Goal: Information Seeking & Learning: Compare options

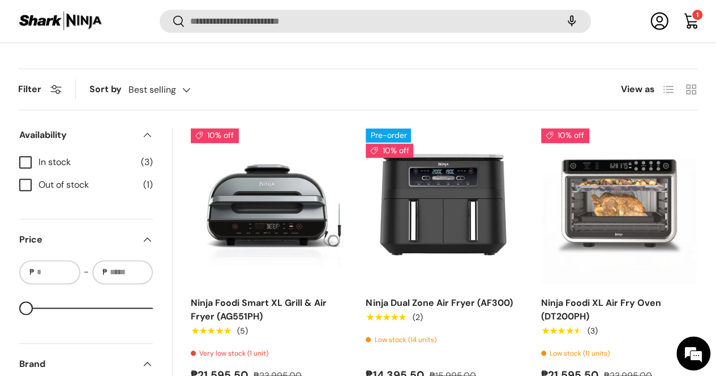
scroll to position [465, 0]
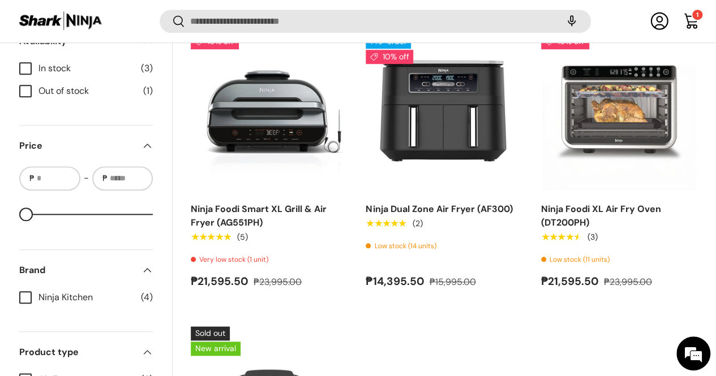
click at [0, 0] on img "Ninja Air Fryer Pro 4-in-1 (AF141)" at bounding box center [0, 0] width 0 height 0
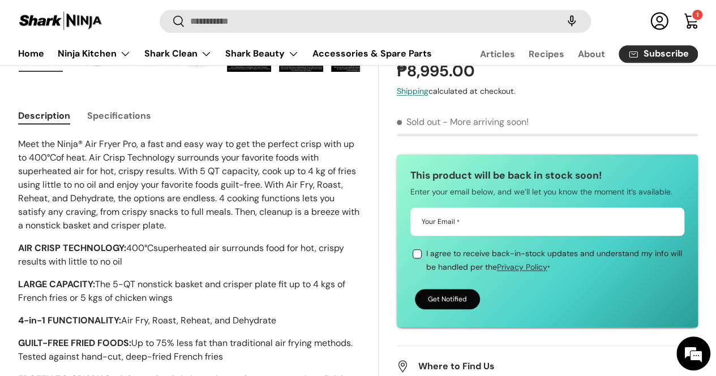
scroll to position [398, 0]
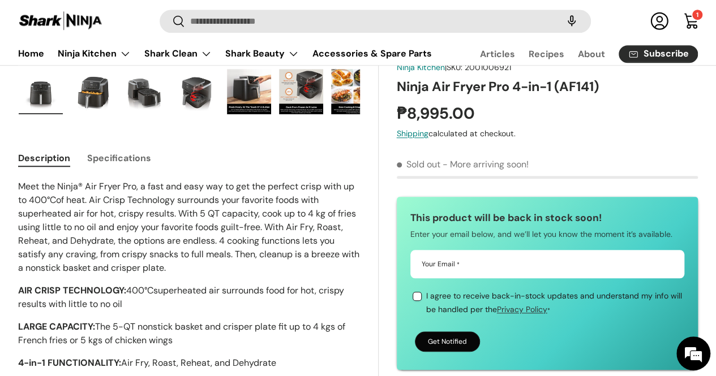
click at [151, 147] on button "Specifications" at bounding box center [119, 157] width 64 height 25
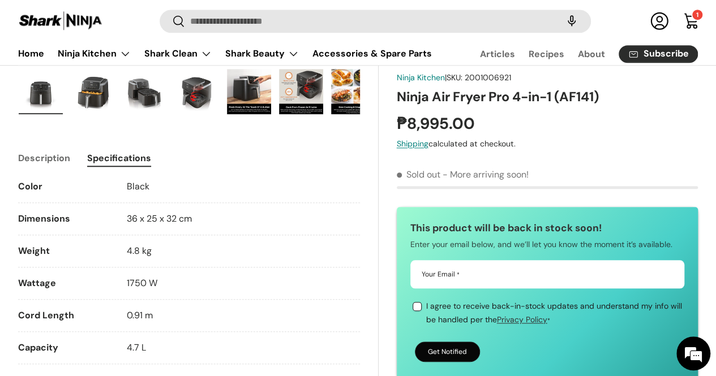
drag, startPoint x: 189, startPoint y: 340, endPoint x: 39, endPoint y: 340, distance: 149.9
click at [39, 341] on li "Capacity 4.7 L" at bounding box center [189, 352] width 342 height 23
copy li "Capacity 4.7 L"
click at [44, 50] on link "Home" at bounding box center [31, 53] width 26 height 22
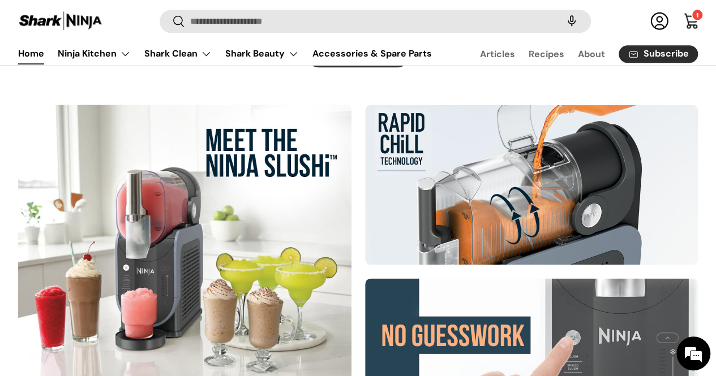
scroll to position [582, 0]
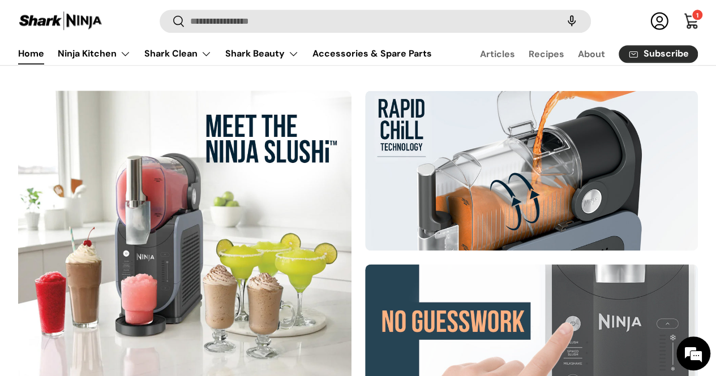
click at [119, 218] on div at bounding box center [184, 257] width 333 height 333
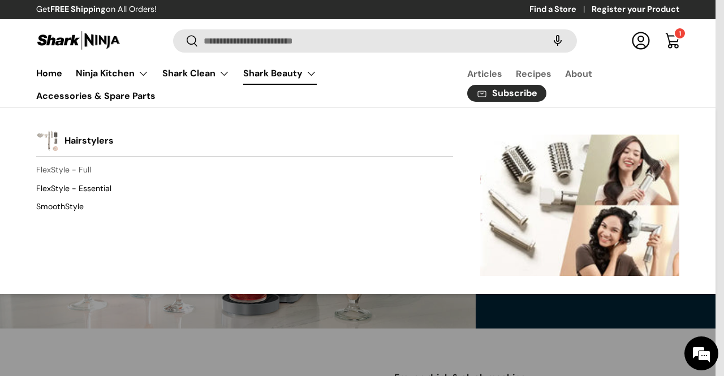
click at [66, 174] on link "FlexStyle - Full" at bounding box center [244, 170] width 417 height 18
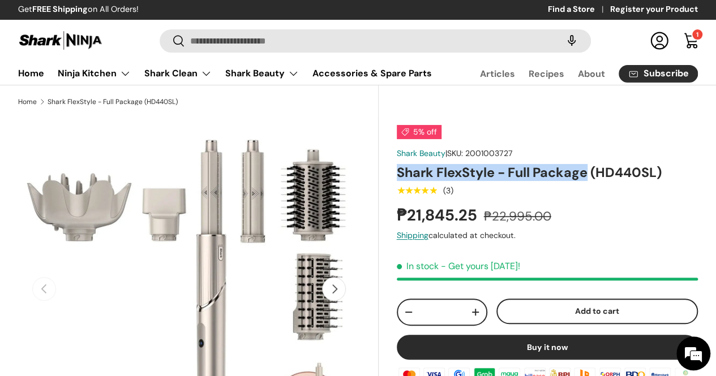
drag, startPoint x: 440, startPoint y: 194, endPoint x: 598, endPoint y: 196, distance: 157.9
copy h1 "Shark FlexStyle - Full Package"
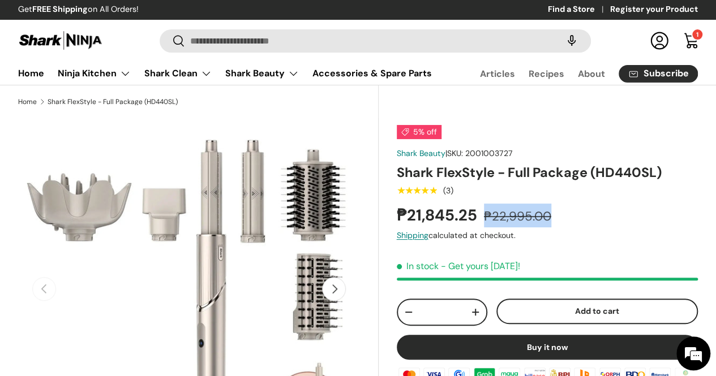
drag, startPoint x: 489, startPoint y: 237, endPoint x: 595, endPoint y: 235, distance: 105.8
click at [595, 227] on div "₱21,845.25 ₱22,995.00" at bounding box center [547, 216] width 301 height 24
copy s "₱22,995.00"
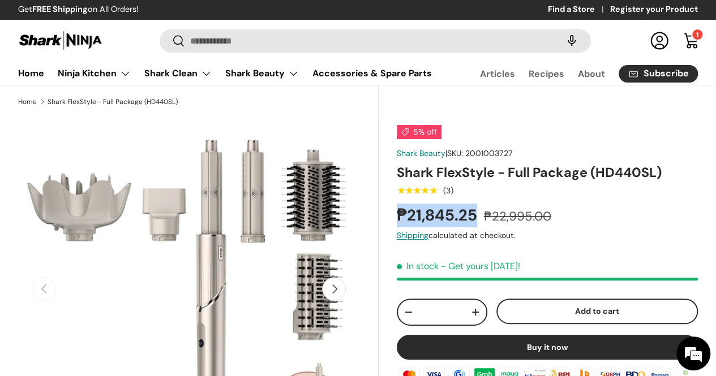
drag, startPoint x: 485, startPoint y: 237, endPoint x: 380, endPoint y: 221, distance: 105.8
copy strong "₱21,845.25"
click at [44, 79] on link "Home" at bounding box center [31, 73] width 26 height 22
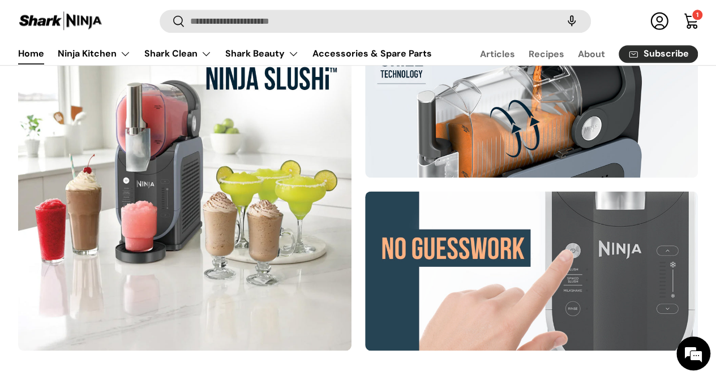
scroll to position [669, 0]
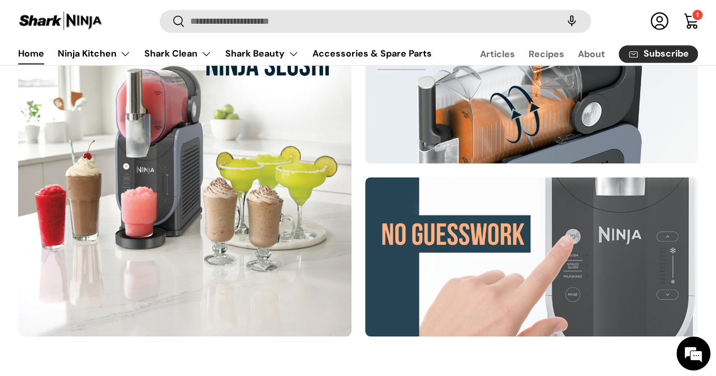
drag, startPoint x: 724, startPoint y: 49, endPoint x: 719, endPoint y: 144, distance: 95.8
click at [269, 156] on div at bounding box center [184, 169] width 333 height 333
